Goal: Task Accomplishment & Management: Complete application form

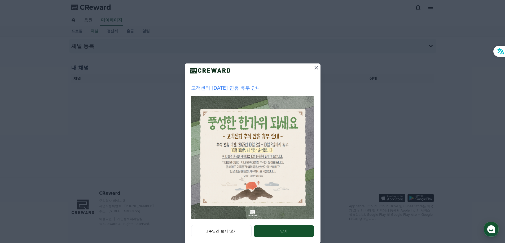
scroll to position [9, 0]
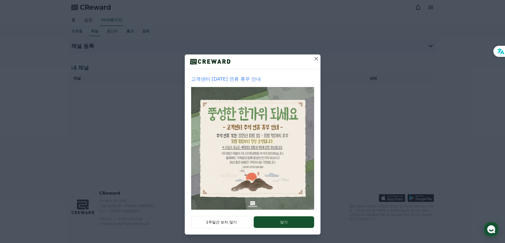
click at [314, 59] on icon at bounding box center [316, 59] width 4 height 4
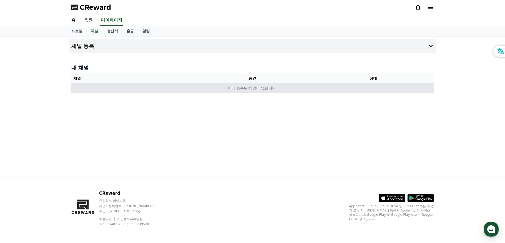
click at [250, 91] on td "아직 등록된 채널이 없습니다." at bounding box center [252, 88] width 362 height 10
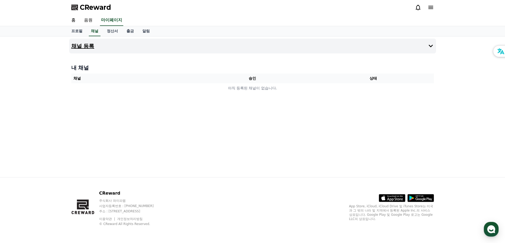
click at [200, 43] on button "채널 등록" at bounding box center [252, 46] width 367 height 15
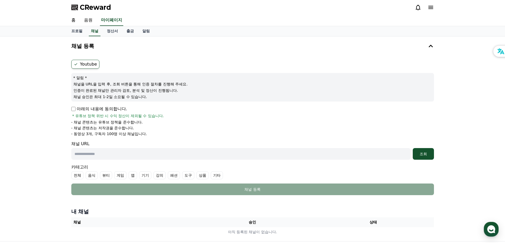
click at [76, 110] on p "아래의 내용에 동의합니다." at bounding box center [99, 109] width 56 height 6
click at [135, 147] on div "채널 URL 조회" at bounding box center [252, 150] width 362 height 19
click at [134, 150] on input "text" at bounding box center [240, 154] width 339 height 12
paste input "**********"
type input "**********"
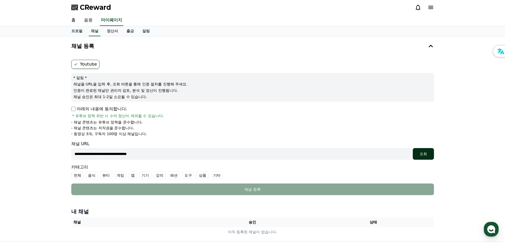
click at [425, 155] on div "조회" at bounding box center [422, 153] width 17 height 5
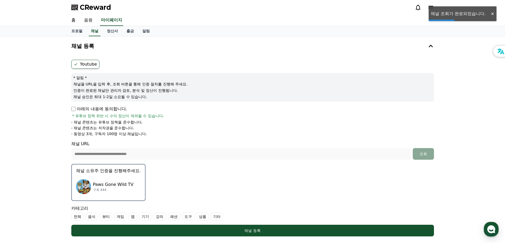
click at [129, 170] on p "채널 소유주 인증을 진행해주세요." at bounding box center [108, 171] width 65 height 6
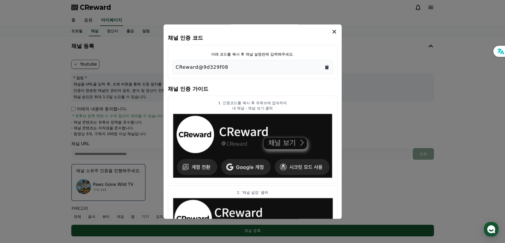
click at [326, 66] on icon "Copy to clipboard" at bounding box center [326, 67] width 5 height 5
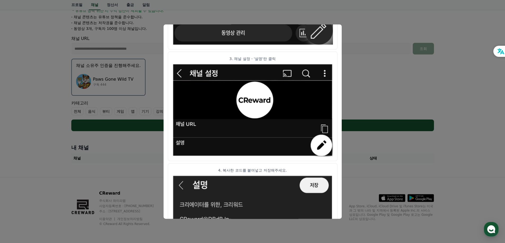
scroll to position [262, 0]
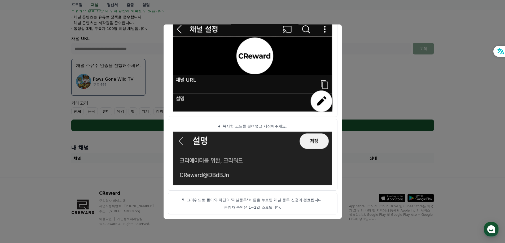
click at [369, 44] on button "close modal" at bounding box center [252, 121] width 505 height 243
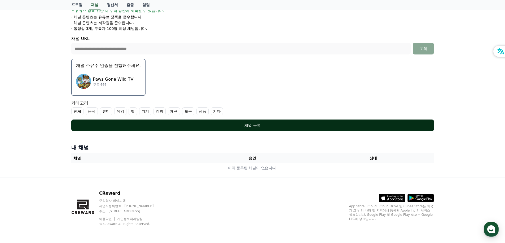
click at [264, 127] on div "채널 등록" at bounding box center [252, 125] width 341 height 5
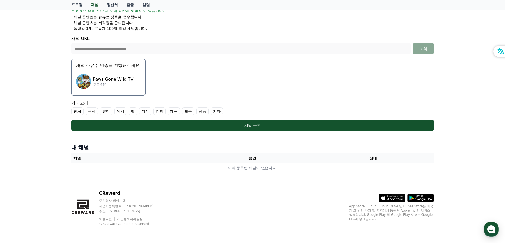
click at [216, 111] on label "기타" at bounding box center [217, 112] width 12 height 8
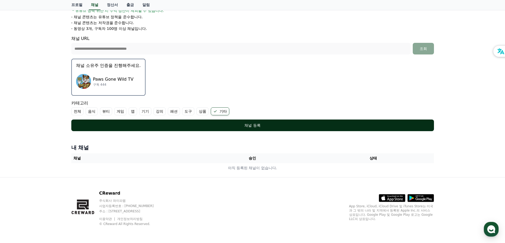
click at [253, 126] on div "채널 등록" at bounding box center [252, 125] width 341 height 5
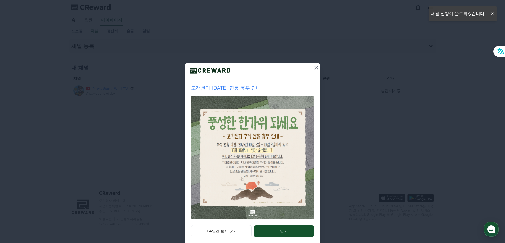
click at [314, 68] on icon at bounding box center [316, 68] width 6 height 6
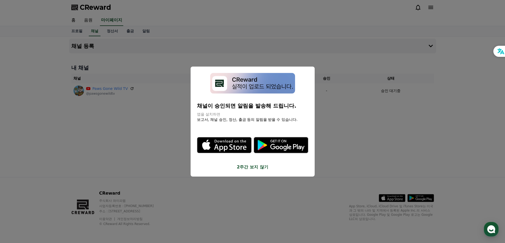
click at [255, 168] on button "2주간 보지 않기" at bounding box center [252, 167] width 111 height 6
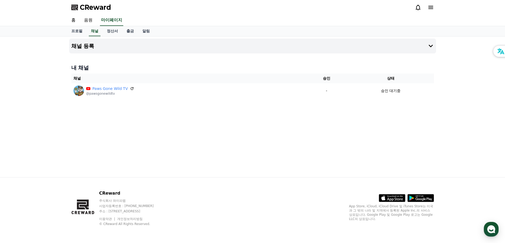
click at [212, 119] on div "채널 등록 내 채널 채널 승인 상태 Paws Gone Wild TV @pawsgonewildtv - 승인 대기중" at bounding box center [252, 107] width 371 height 141
